Goal: Task Accomplishment & Management: Use online tool/utility

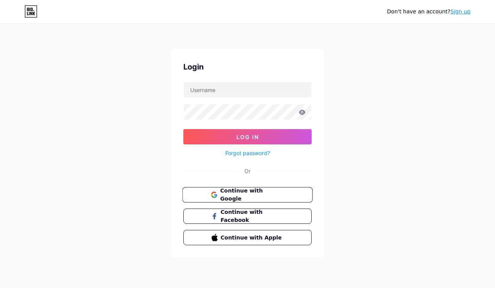
click at [287, 194] on button "Continue with Google" at bounding box center [247, 195] width 130 height 16
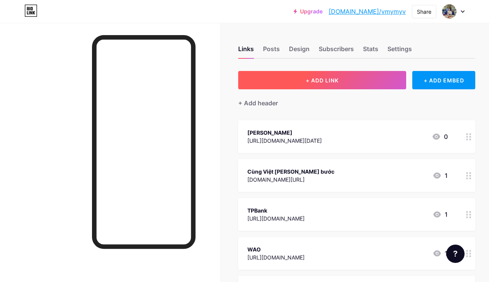
click at [326, 75] on button "+ ADD LINK" at bounding box center [322, 80] width 168 height 18
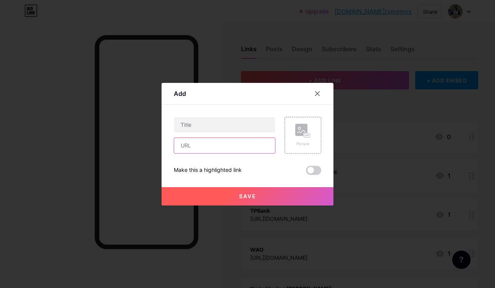
click at [202, 142] on input "text" at bounding box center [224, 145] width 101 height 15
paste input "[URL][DOMAIN_NAME]"
type input "[URL][DOMAIN_NAME]"
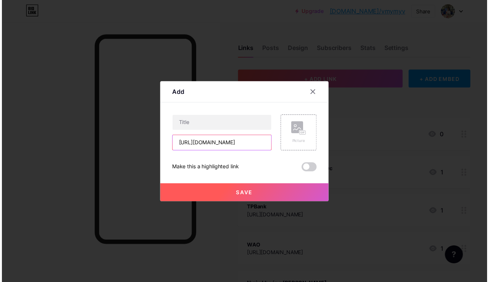
scroll to position [0, 0]
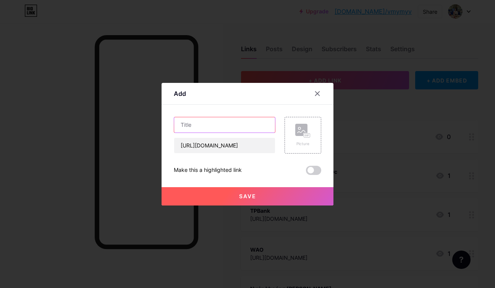
click at [248, 125] on input "text" at bounding box center [224, 124] width 101 height 15
type input "LALAMOVE"
click at [256, 196] on button "Save" at bounding box center [248, 196] width 172 height 18
